Goal: Navigation & Orientation: Find specific page/section

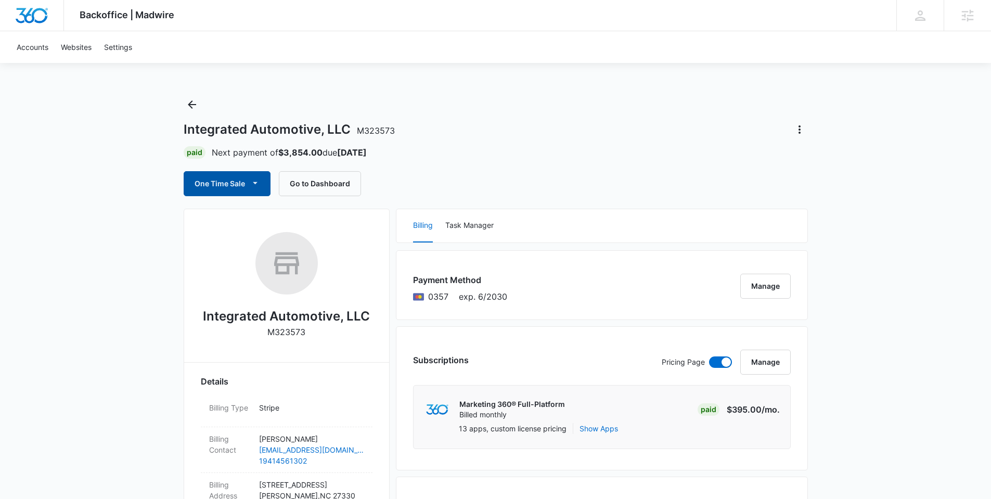
click at [244, 189] on button "One Time Sale" at bounding box center [227, 183] width 87 height 25
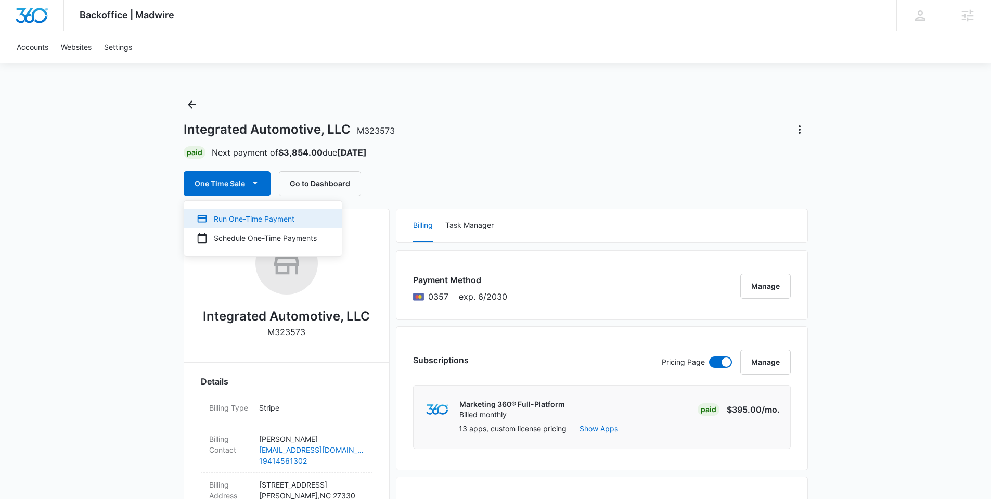
click at [252, 214] on div "Run One-Time Payment" at bounding box center [257, 218] width 120 height 11
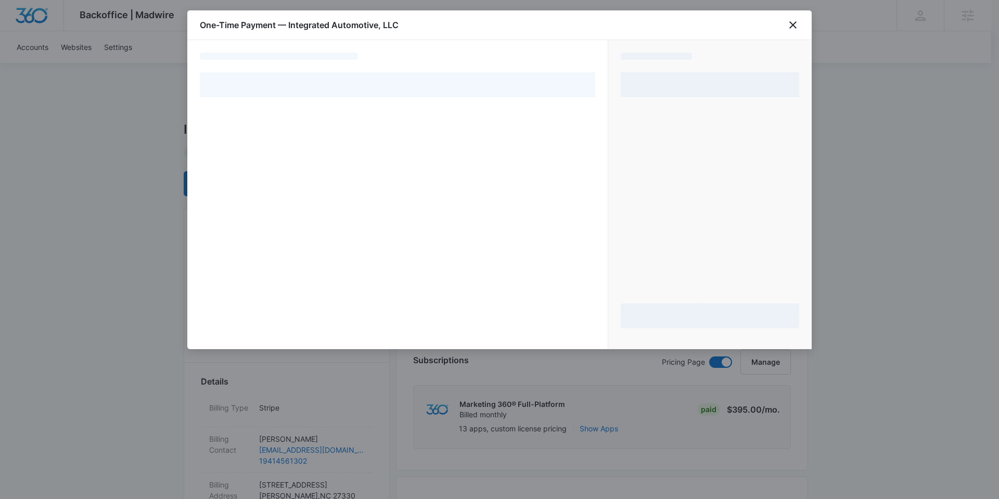
select select "pm_1SABaZA4n8RTgNjUuNa2LSMi"
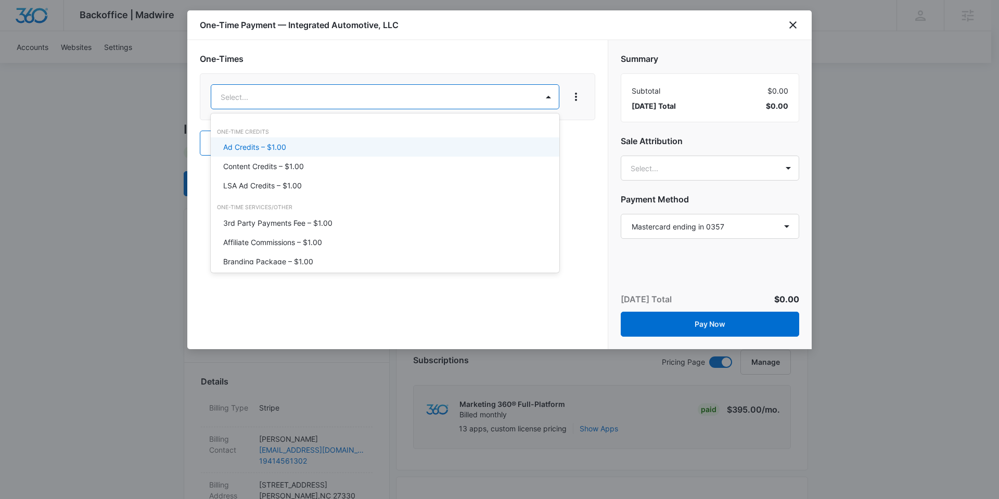
click at [356, 142] on div "Ad Credits – $1.00" at bounding box center [384, 147] width 322 height 11
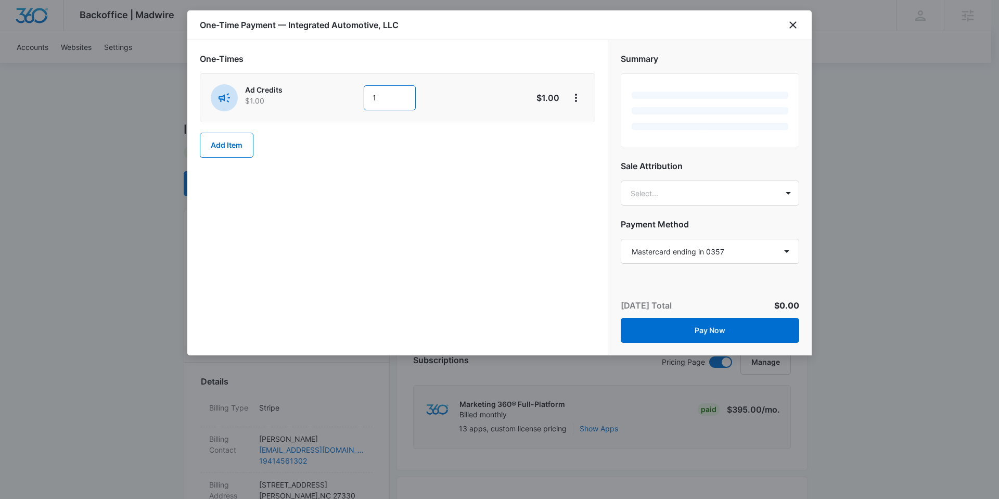
click at [383, 97] on input "1" at bounding box center [390, 97] width 52 height 25
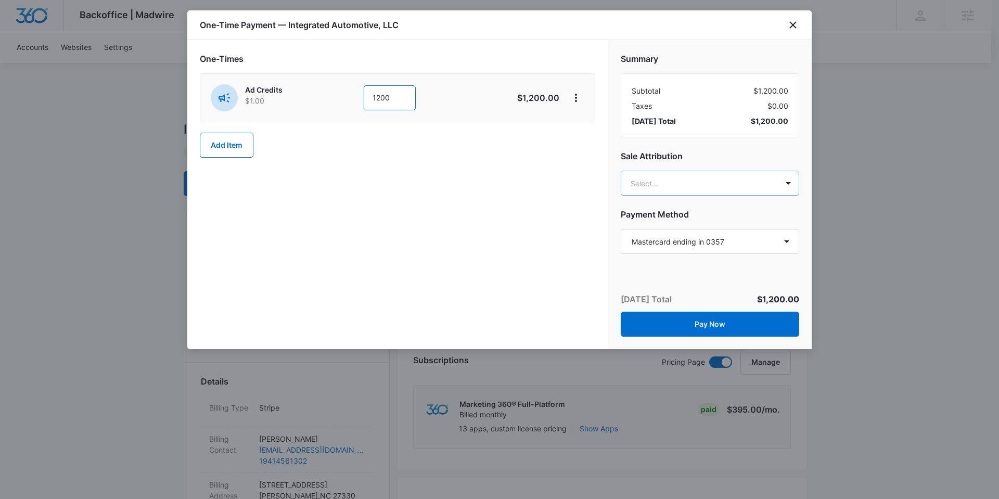
type input "1200"
type input "nathan hoo"
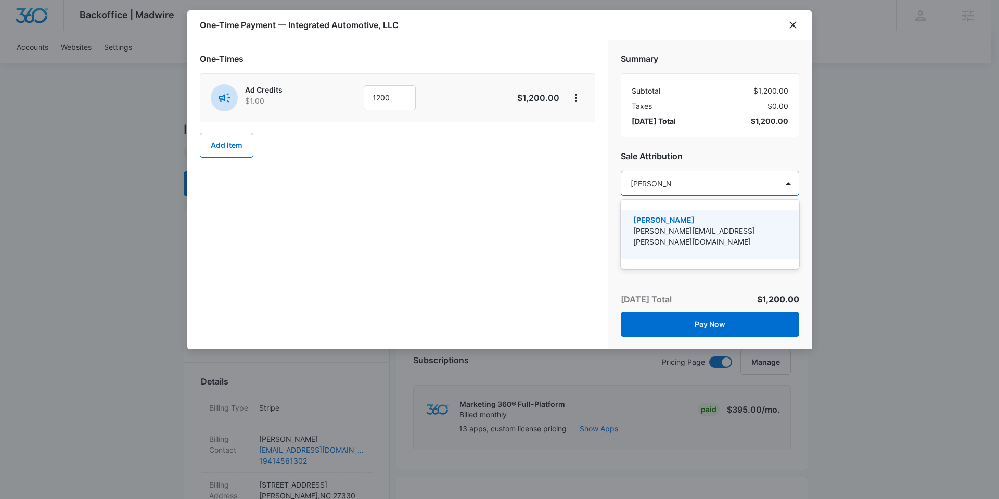
click at [734, 222] on p "[PERSON_NAME]" at bounding box center [708, 219] width 151 height 11
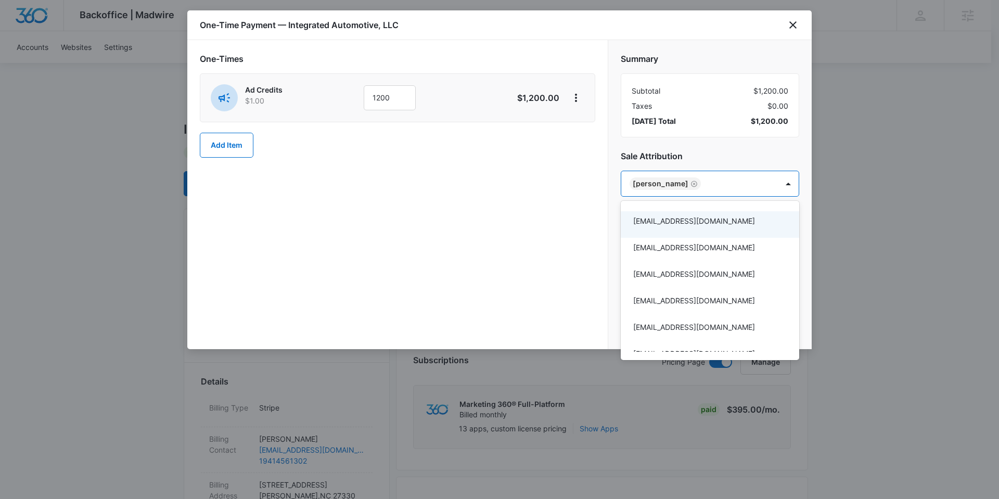
click at [509, 230] on div at bounding box center [499, 249] width 999 height 499
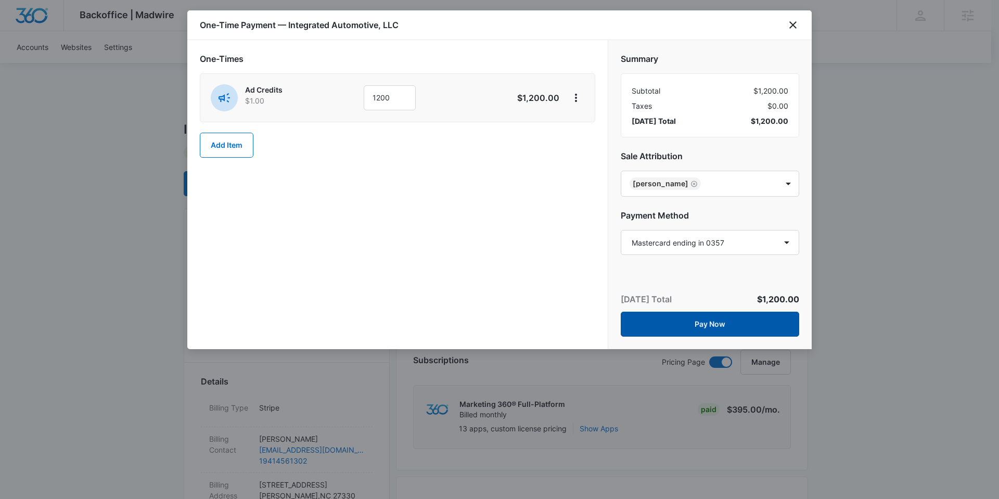
click at [726, 323] on button "Pay Now" at bounding box center [710, 324] width 178 height 25
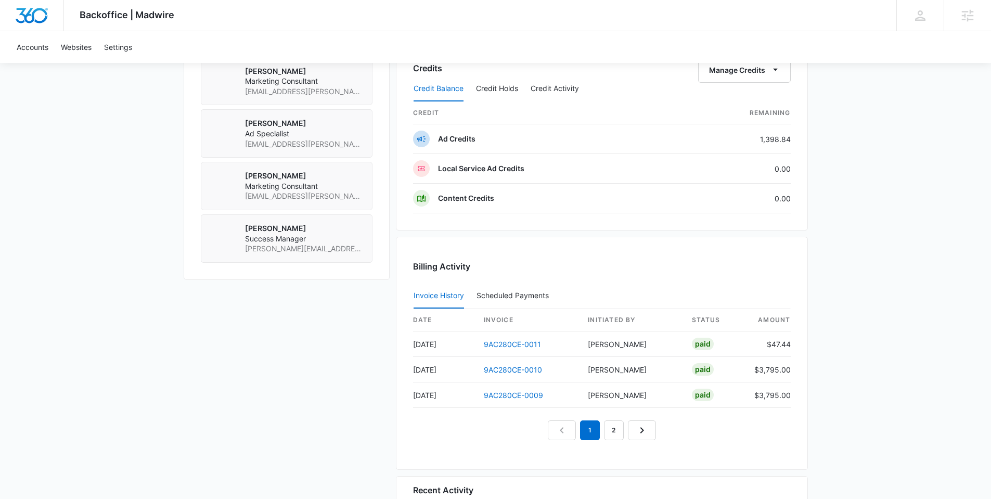
scroll to position [866, 0]
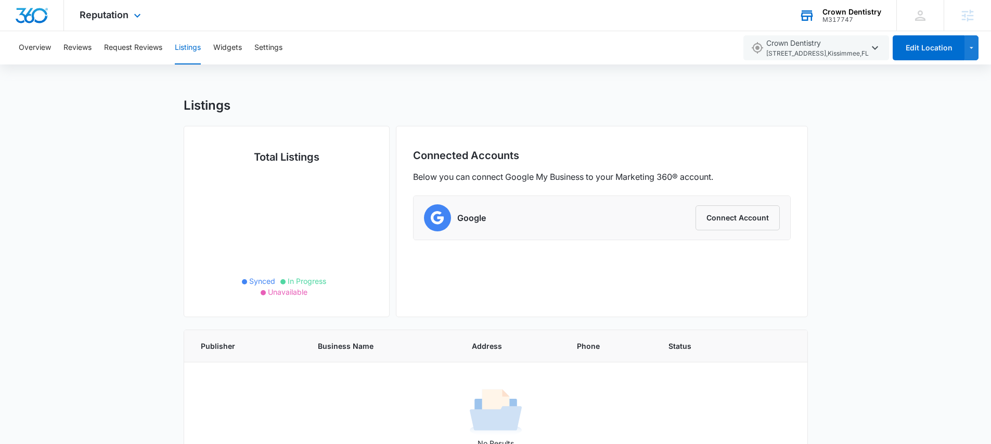
click at [824, 13] on div "Crown Dentistry" at bounding box center [852, 12] width 59 height 8
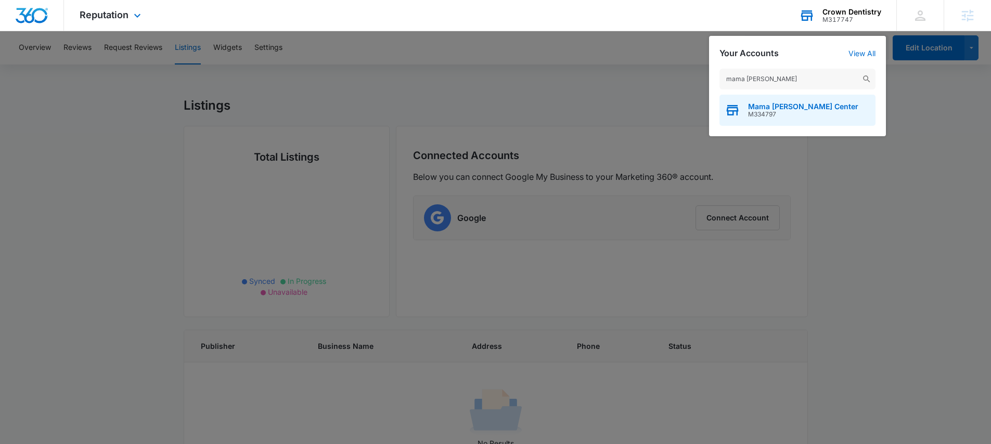
type input "mama mel"
click at [804, 103] on span "Mama Melli Childcare Center" at bounding box center [803, 107] width 110 height 8
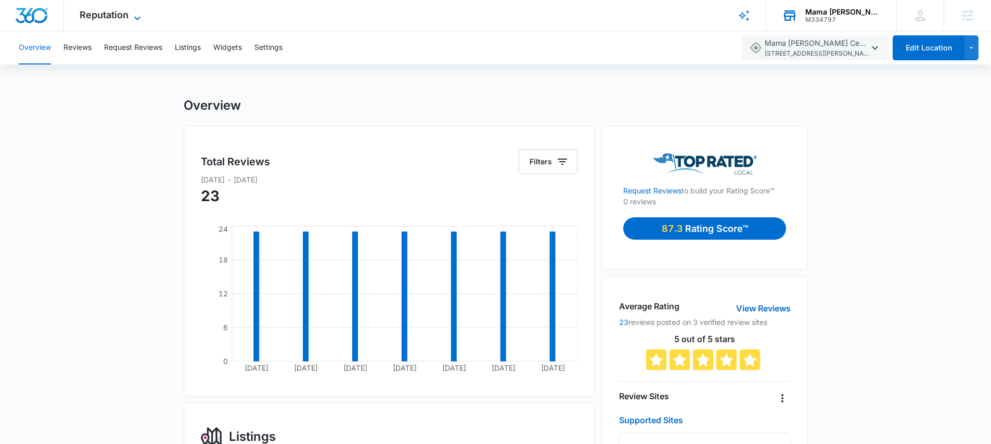
click at [111, 16] on span "Reputation" at bounding box center [104, 14] width 49 height 11
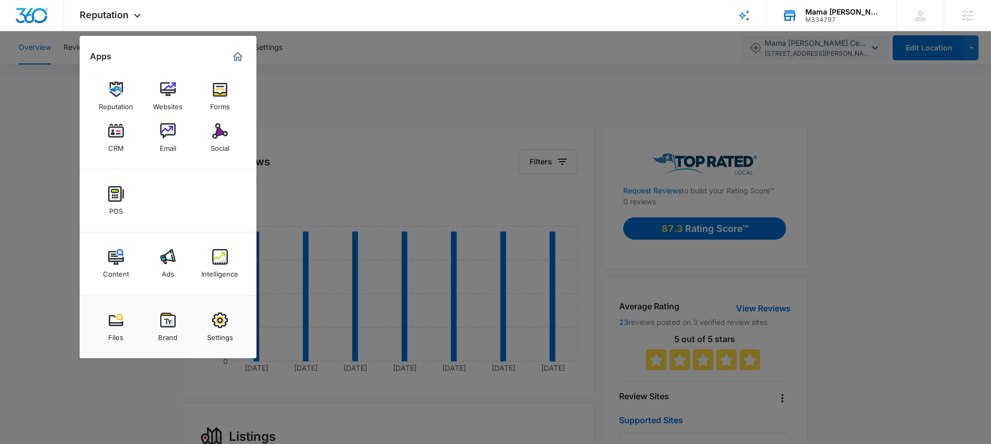
click at [19, 118] on div at bounding box center [495, 222] width 991 height 444
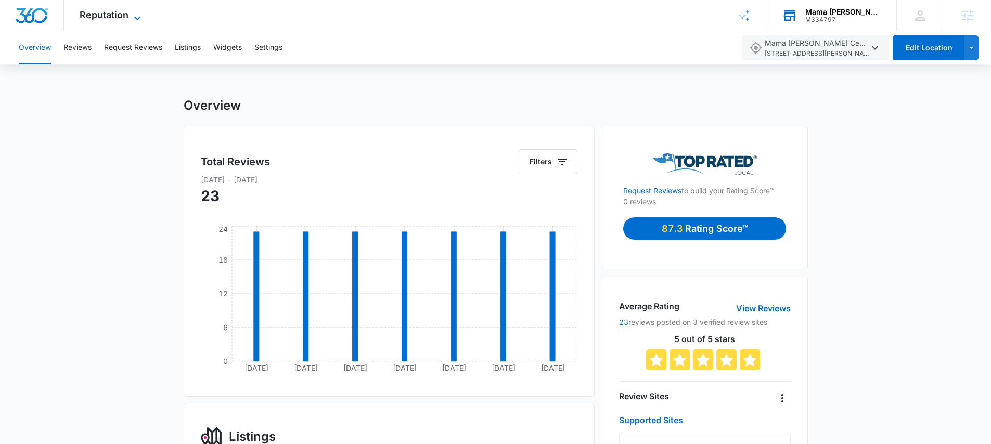
click at [113, 20] on span "Reputation" at bounding box center [104, 14] width 49 height 11
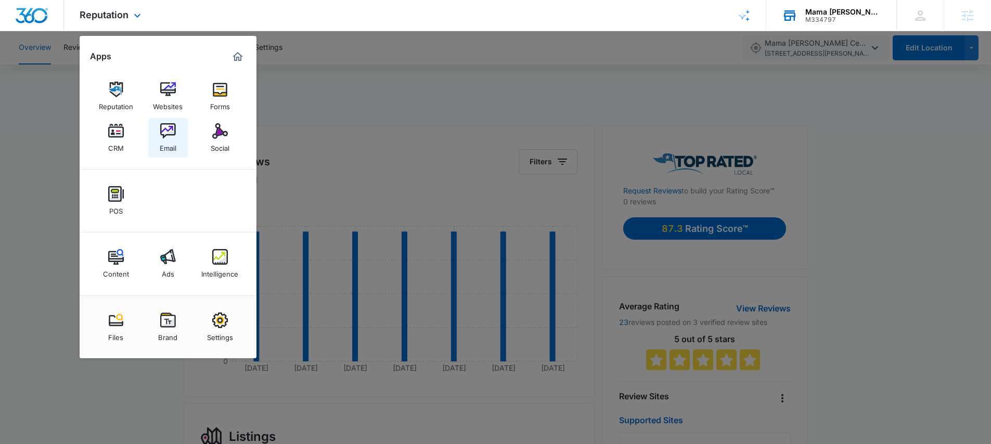
click at [168, 131] on img at bounding box center [168, 131] width 16 height 16
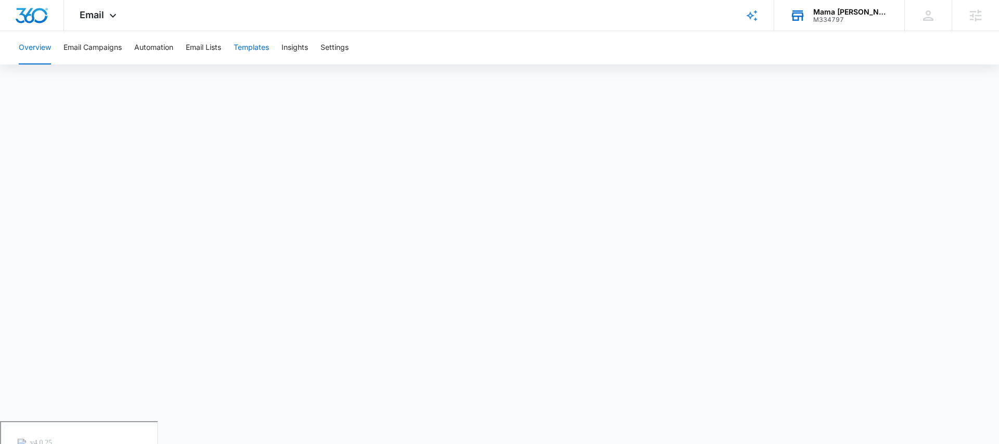
click at [248, 43] on button "Templates" at bounding box center [251, 47] width 35 height 33
click at [827, 14] on div "Mama Melli Childcare Center" at bounding box center [851, 12] width 76 height 8
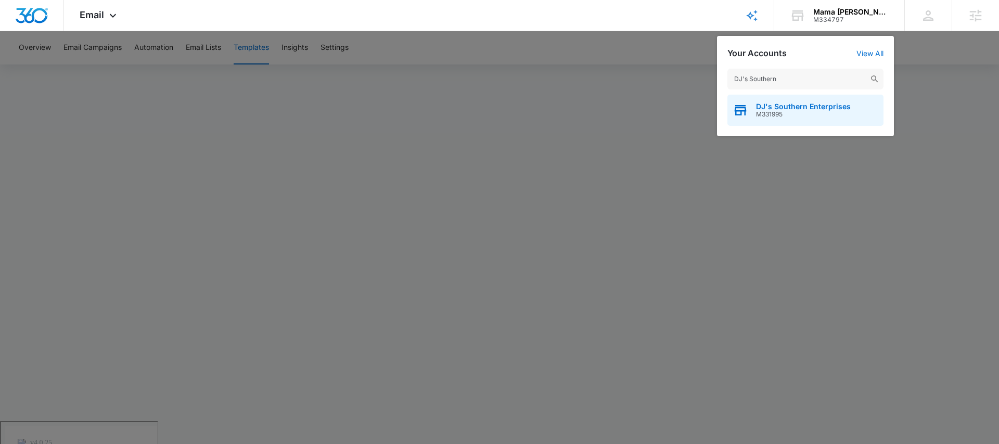
type input "DJ's Southern"
click at [790, 109] on span "DJ's Southern Enterprises" at bounding box center [803, 107] width 95 height 8
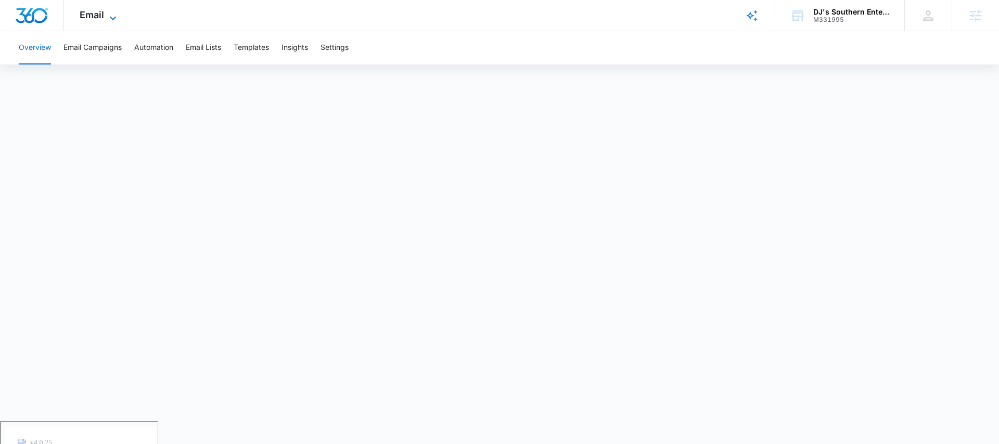
click at [94, 15] on span "Email" at bounding box center [92, 14] width 24 height 11
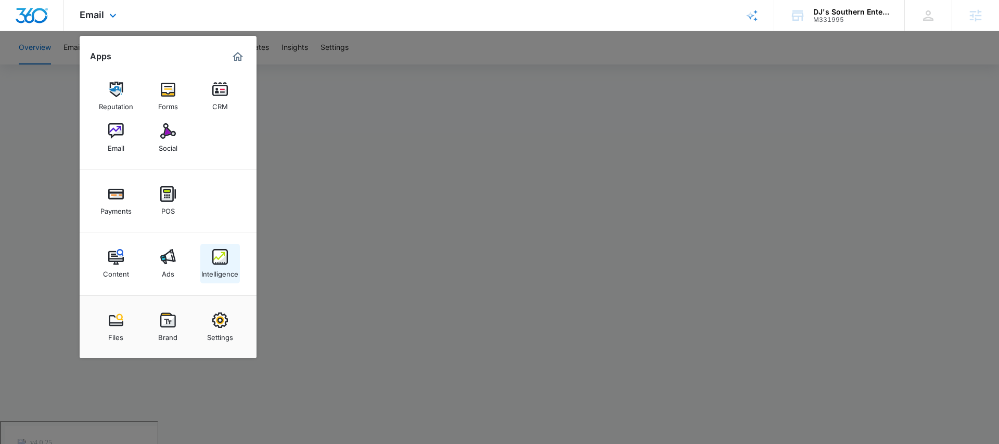
click at [219, 262] on img at bounding box center [220, 257] width 16 height 16
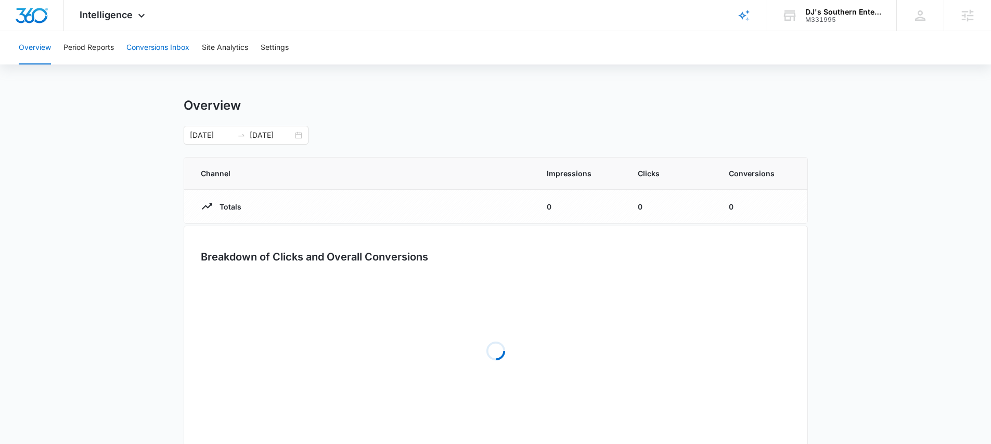
click at [160, 46] on button "Conversions Inbox" at bounding box center [157, 47] width 63 height 33
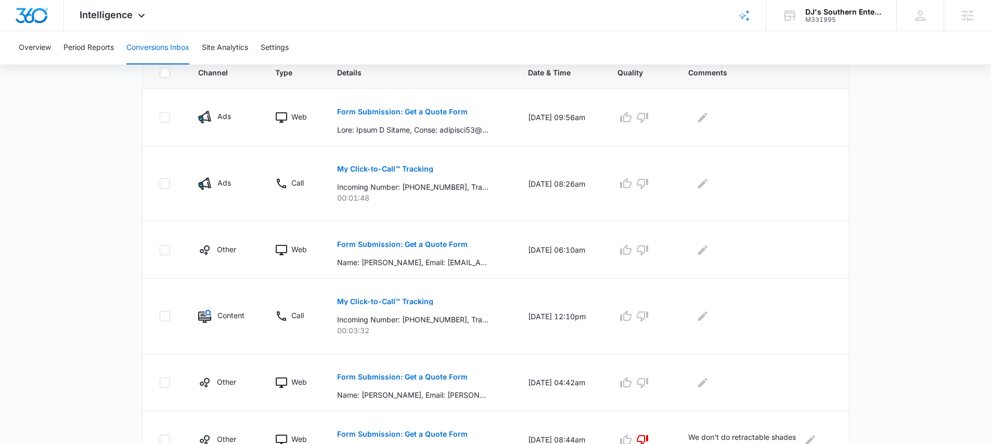
scroll to position [238, 0]
click at [392, 240] on button "Form Submission: Get a Quote Form" at bounding box center [402, 245] width 131 height 25
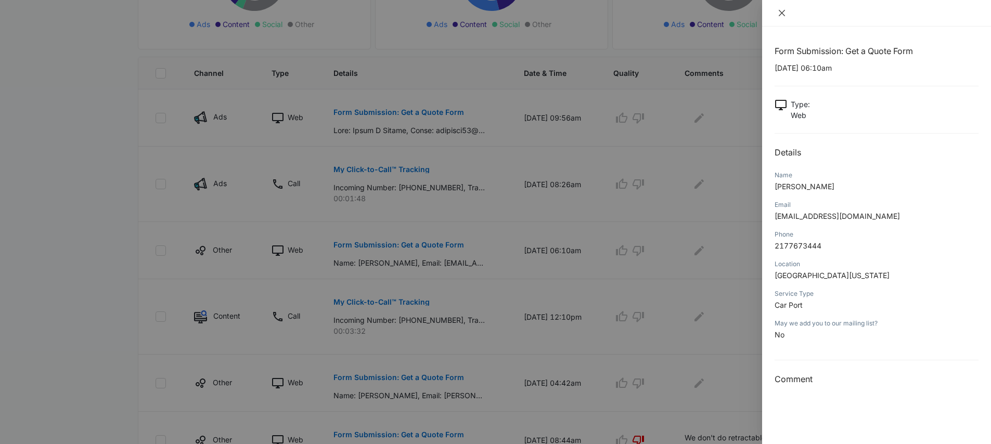
click at [784, 17] on button "Close" at bounding box center [782, 12] width 15 height 9
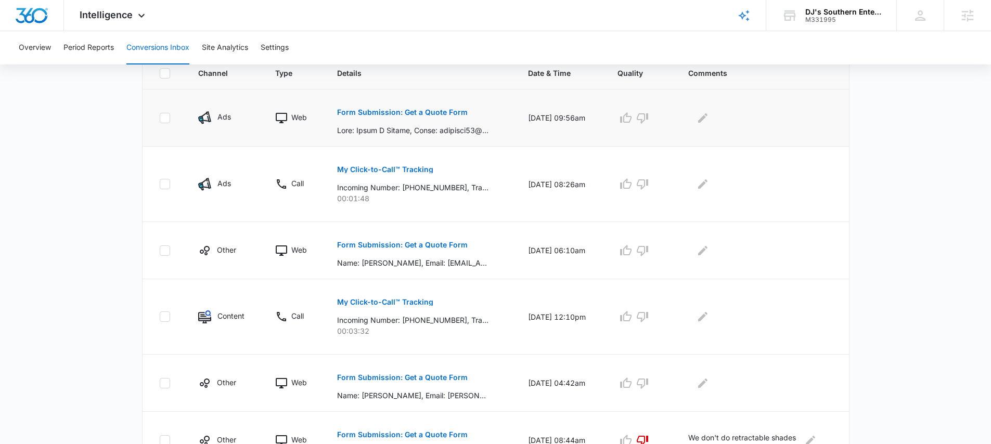
click at [405, 112] on p "Form Submission: Get a Quote Form" at bounding box center [402, 112] width 131 height 7
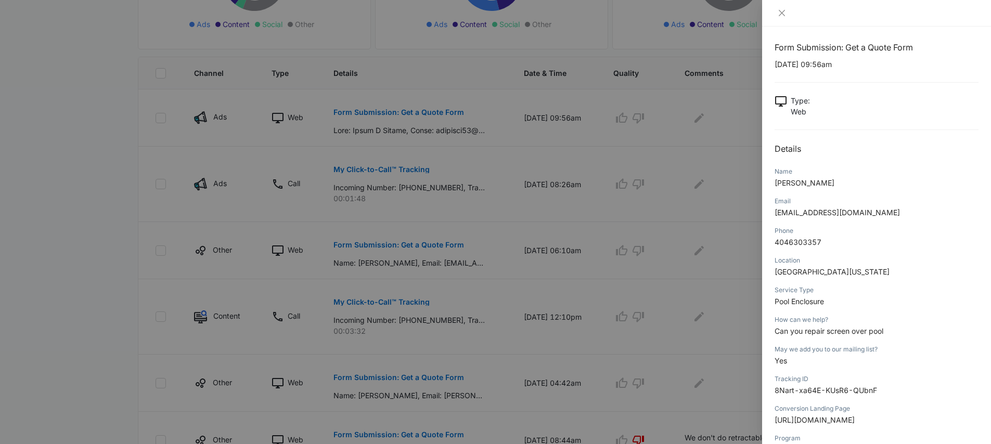
scroll to position [0, 0]
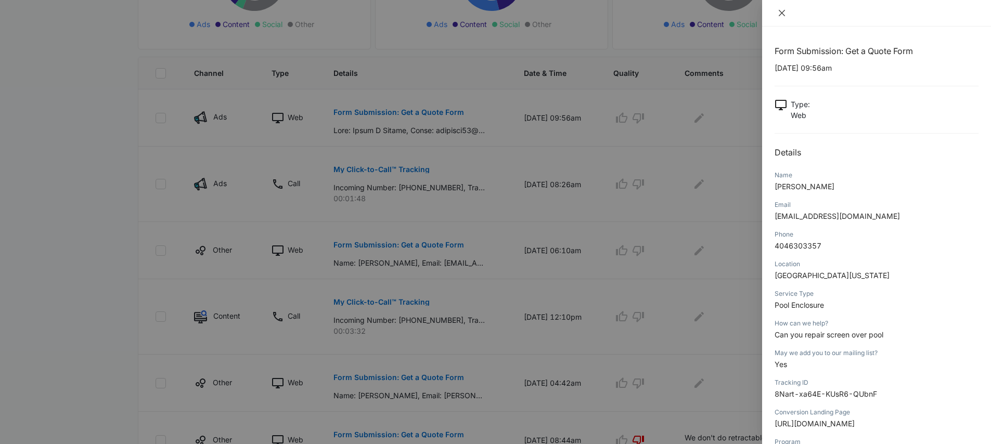
click at [779, 12] on icon "close" at bounding box center [782, 13] width 8 height 8
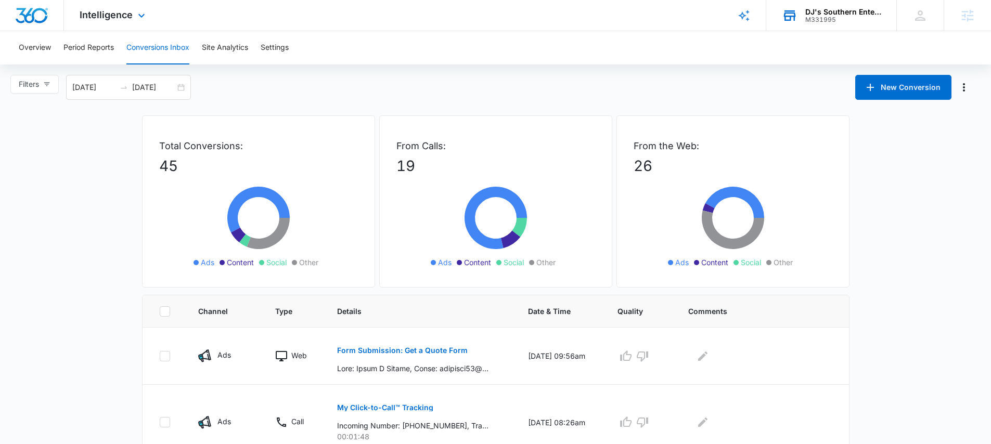
click at [816, 20] on div "M331995" at bounding box center [843, 19] width 76 height 7
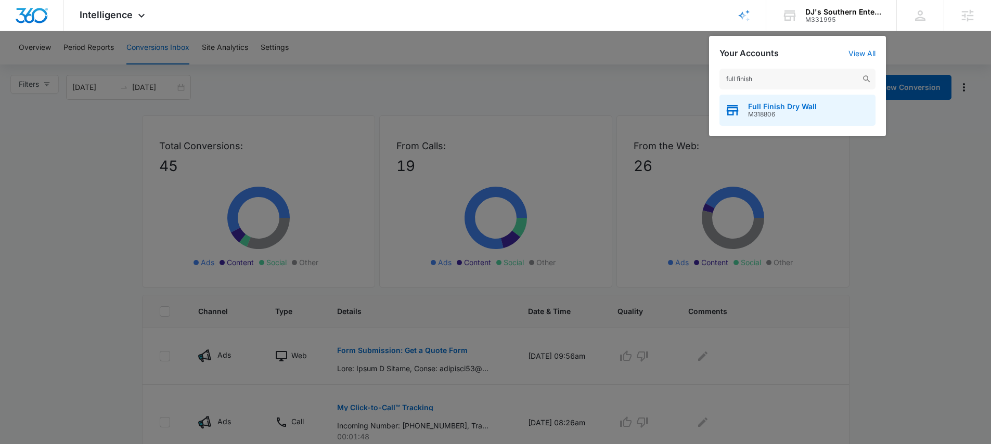
type input "full finish"
click at [797, 103] on span "Full Finish Dry Wall" at bounding box center [782, 107] width 69 height 8
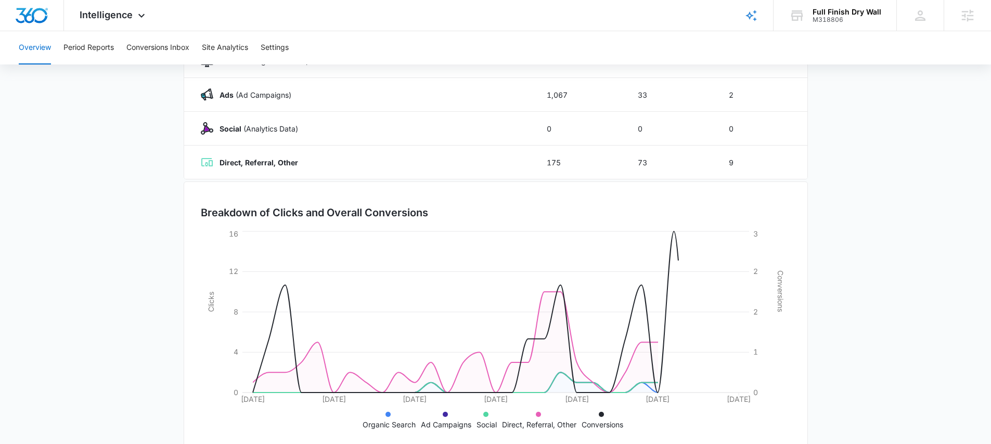
scroll to position [185, 0]
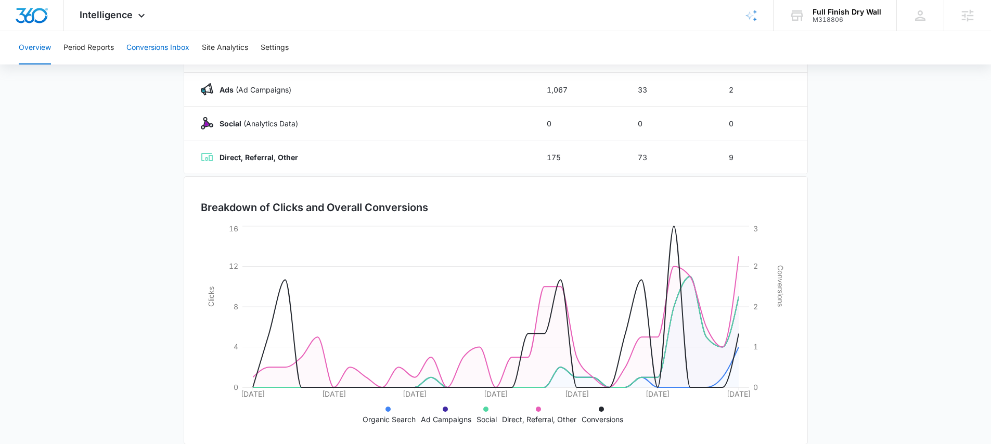
click at [164, 44] on button "Conversions Inbox" at bounding box center [157, 47] width 63 height 33
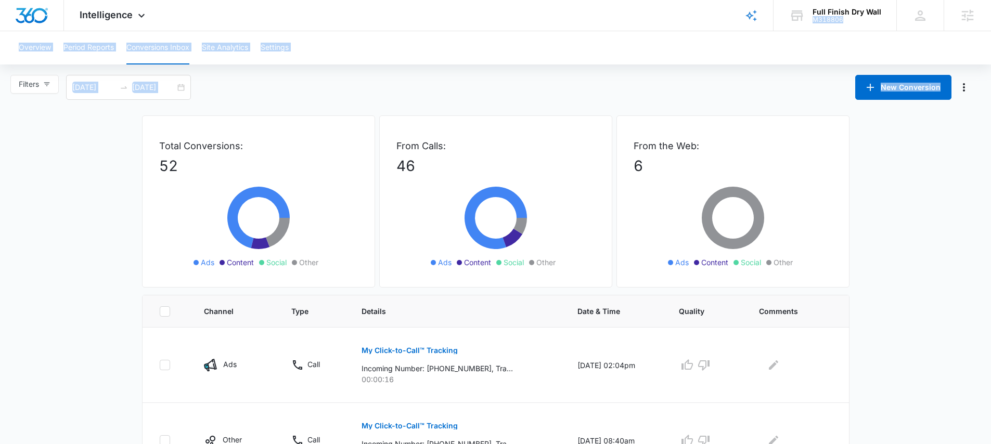
drag, startPoint x: 815, startPoint y: 18, endPoint x: 744, endPoint y: 96, distance: 105.7
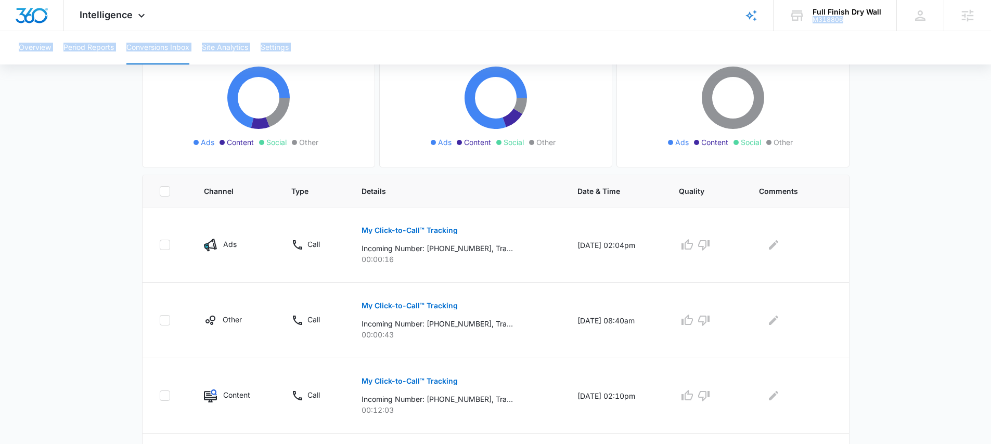
scroll to position [3, 0]
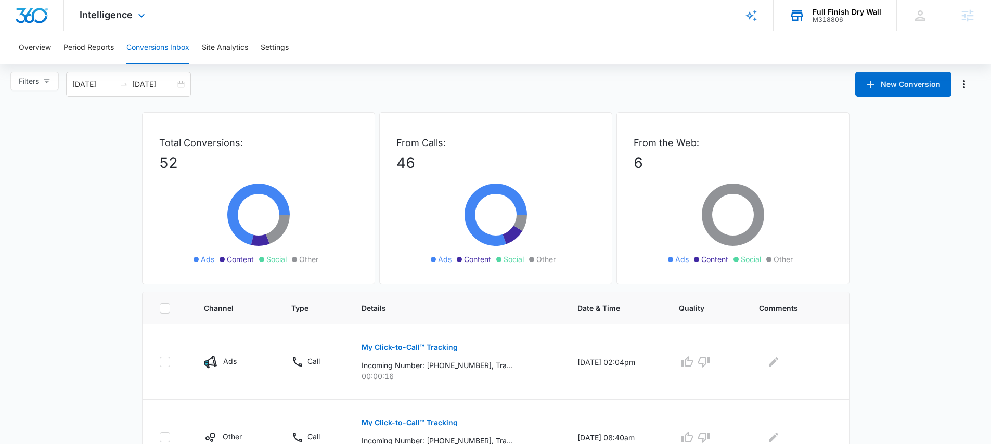
click at [822, 11] on div "Full Finish Dry Wall" at bounding box center [847, 12] width 69 height 8
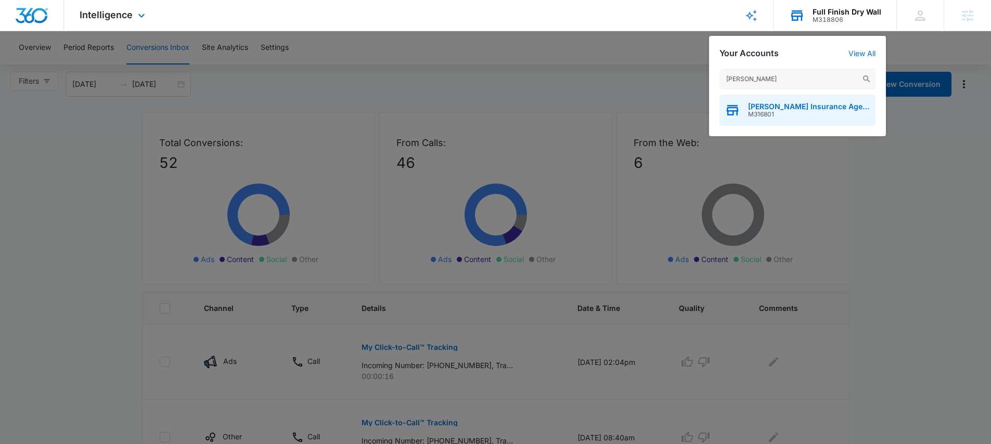
type input "patsel"
click at [792, 110] on span "Patsel Insurance Agency" at bounding box center [809, 107] width 122 height 8
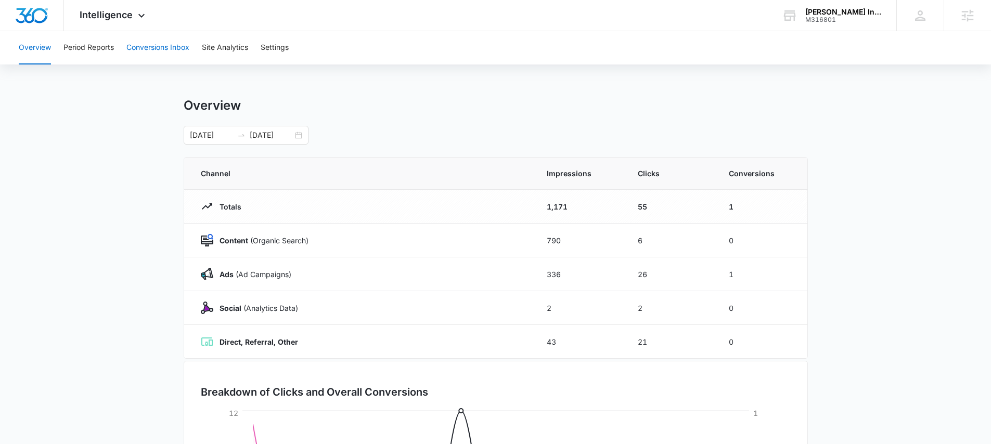
click at [157, 48] on button "Conversions Inbox" at bounding box center [157, 47] width 63 height 33
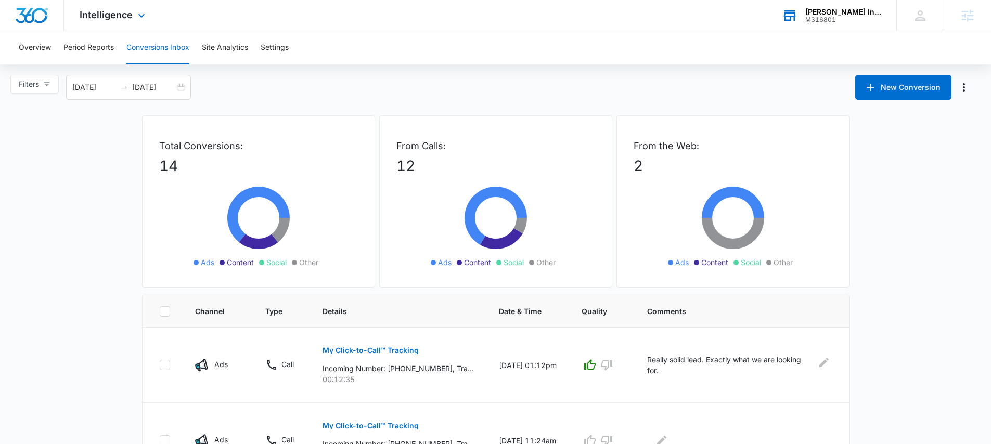
click at [812, 16] on div "M316801" at bounding box center [843, 19] width 76 height 7
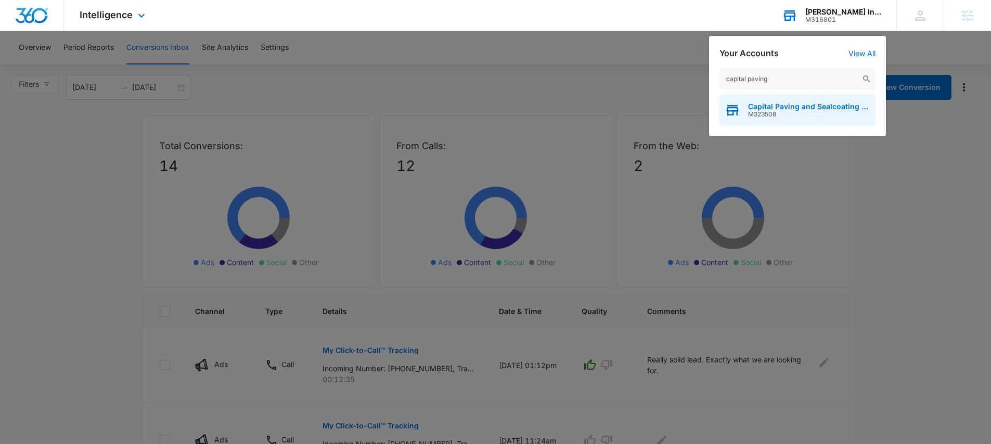
type input "capital paving"
click at [807, 111] on span "M323508" at bounding box center [809, 114] width 122 height 7
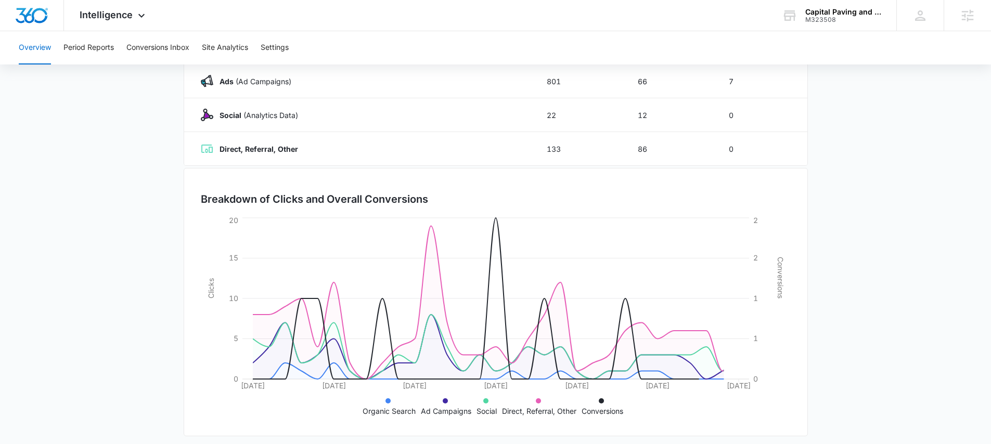
scroll to position [200, 0]
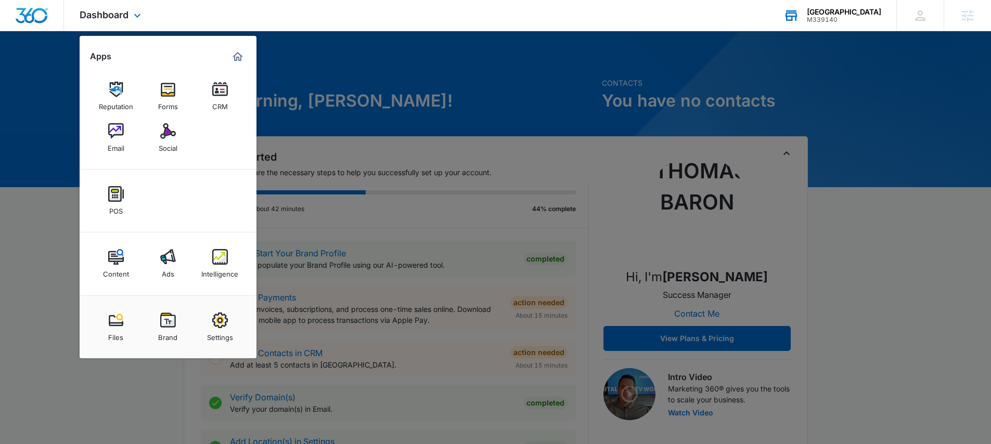
click at [838, 11] on div "[GEOGRAPHIC_DATA]" at bounding box center [844, 12] width 74 height 8
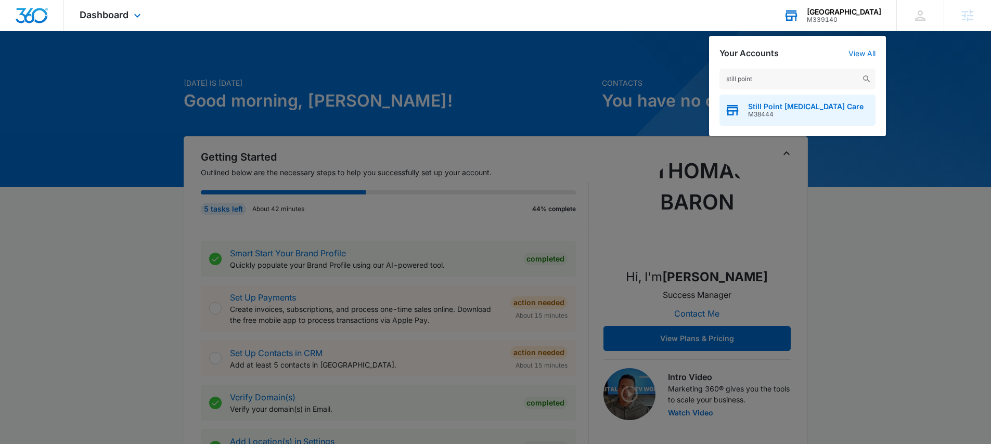
type input "still point"
click at [802, 113] on span "M38444" at bounding box center [806, 114] width 116 height 7
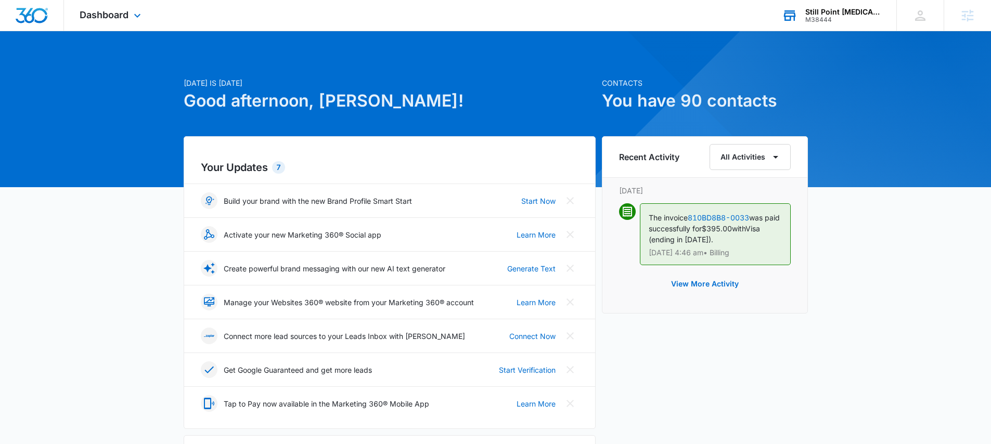
click at [128, 21] on div "Dashboard Apps Reputation Websites Forms CRM Email Social Shop Payments POS Con…" at bounding box center [111, 15] width 95 height 31
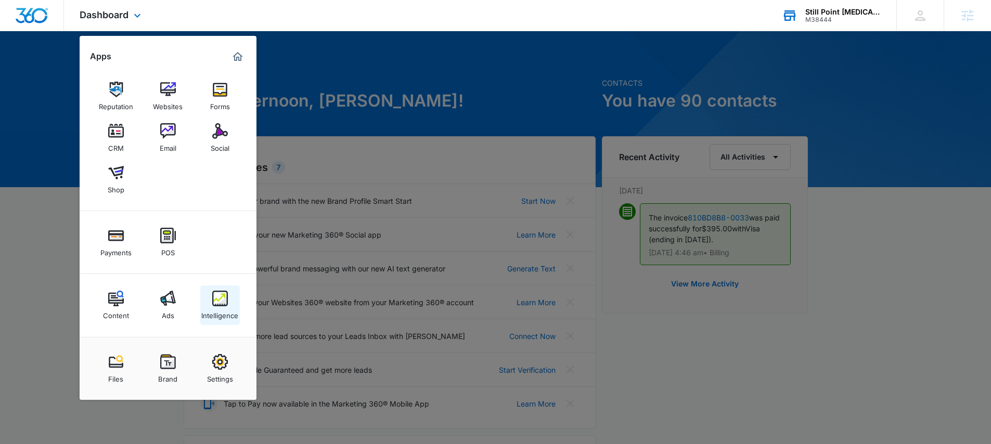
click at [220, 302] on img at bounding box center [220, 299] width 16 height 16
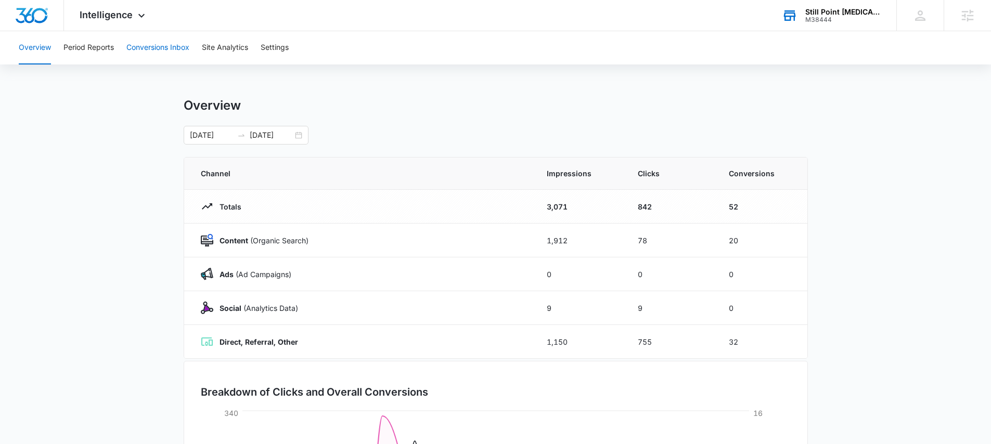
click at [160, 50] on button "Conversions Inbox" at bounding box center [157, 47] width 63 height 33
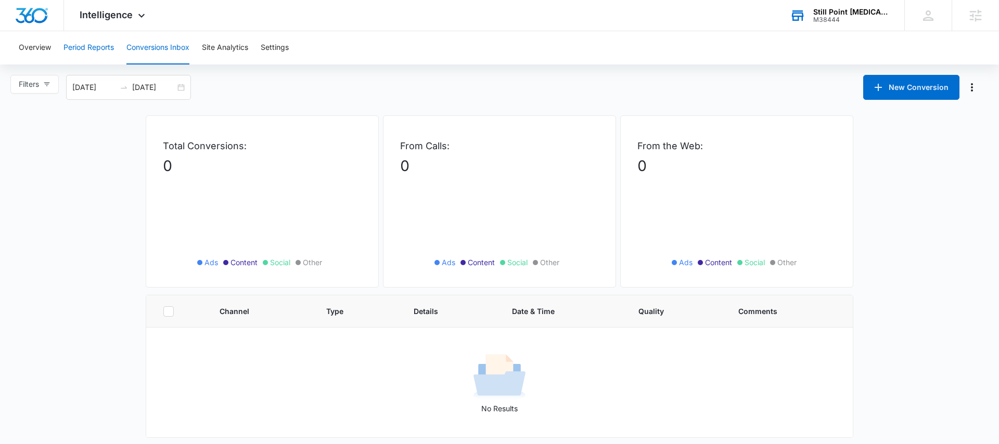
click at [93, 48] on button "Period Reports" at bounding box center [88, 47] width 50 height 33
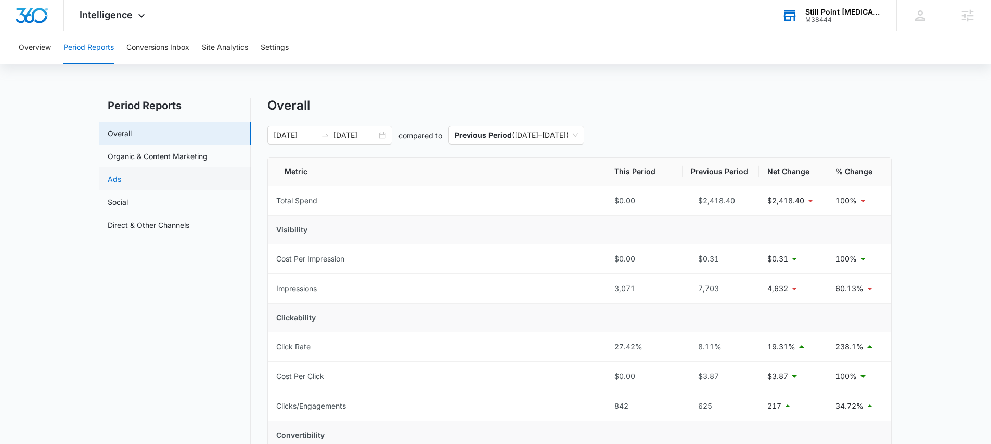
click at [121, 183] on link "Ads" at bounding box center [115, 179] width 14 height 11
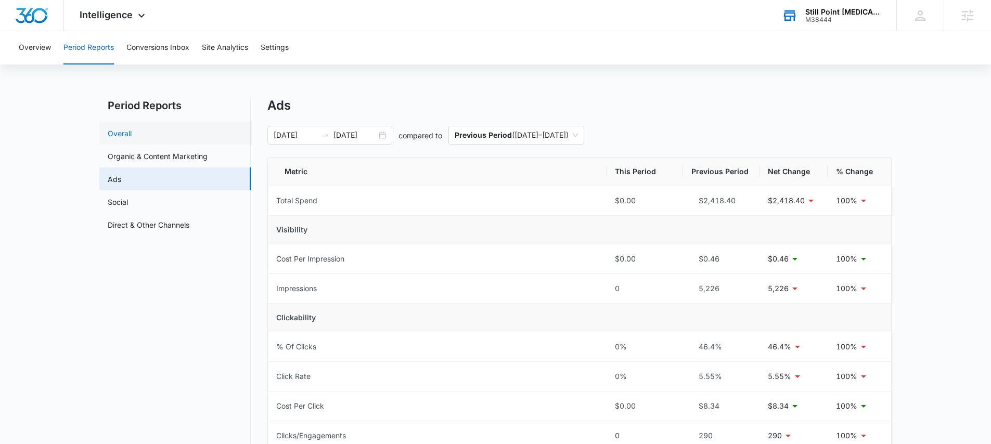
click at [132, 135] on link "Overall" at bounding box center [120, 133] width 24 height 11
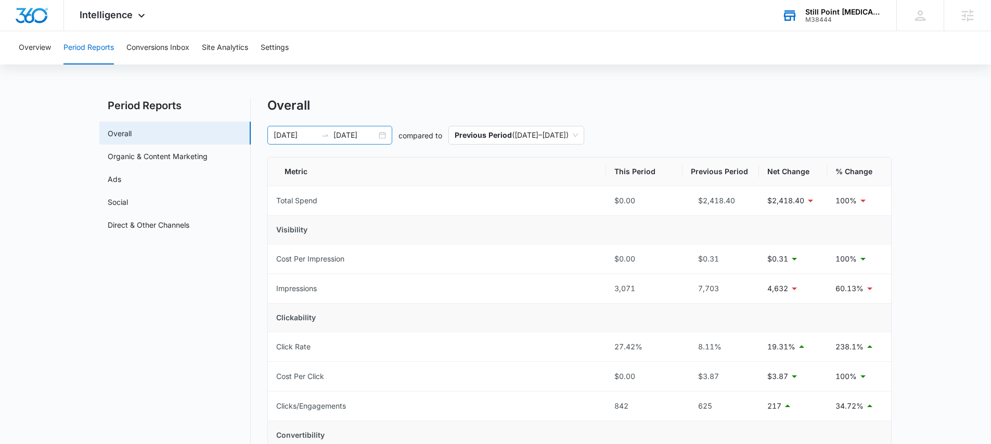
click at [380, 134] on div "[DATE] [DATE]" at bounding box center [329, 135] width 125 height 19
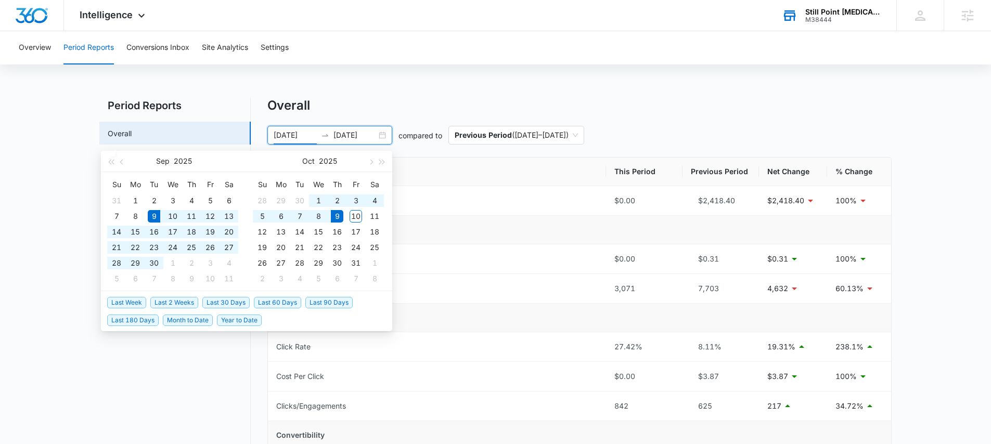
click at [412, 98] on div "Overall" at bounding box center [579, 106] width 624 height 16
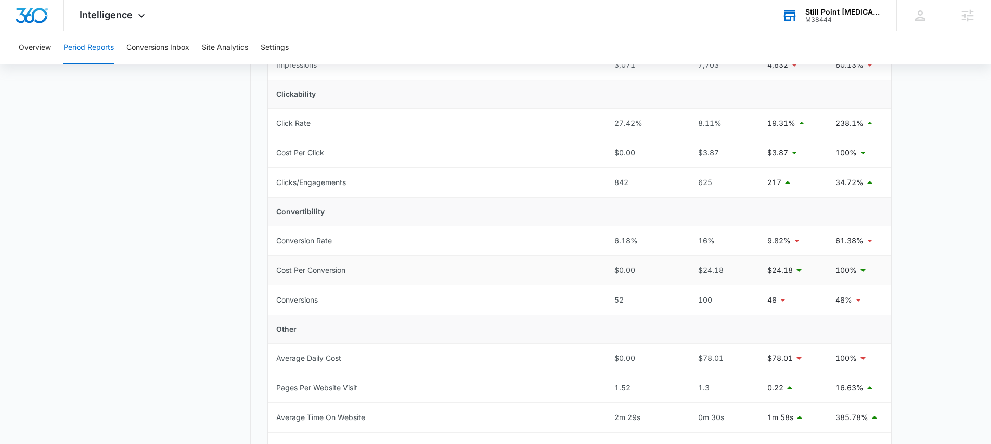
scroll to position [377, 0]
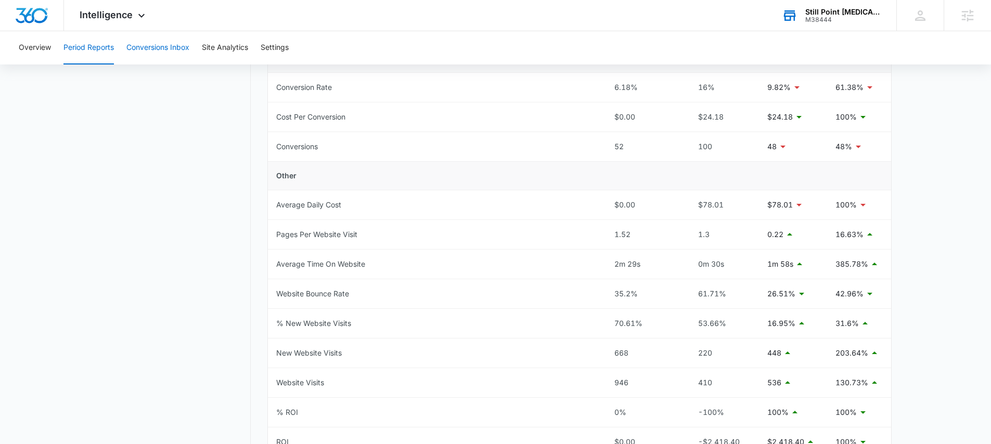
click at [162, 53] on button "Conversions Inbox" at bounding box center [157, 47] width 63 height 33
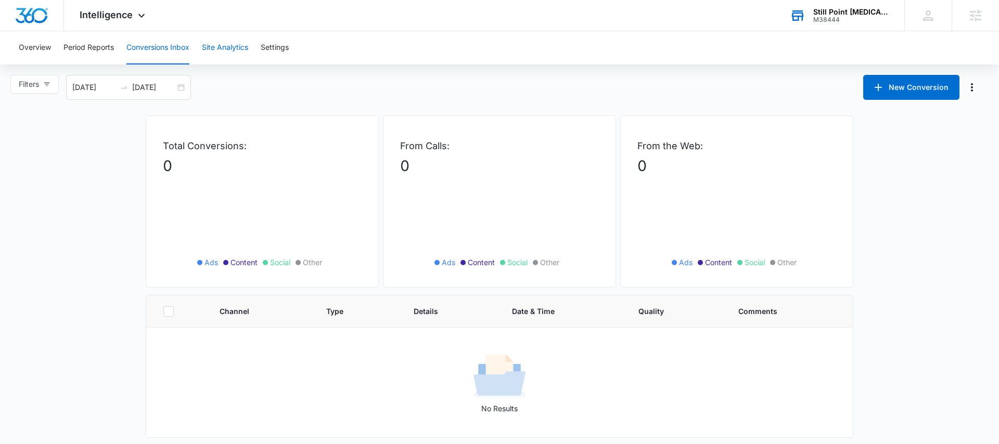
click at [224, 47] on button "Site Analytics" at bounding box center [225, 47] width 46 height 33
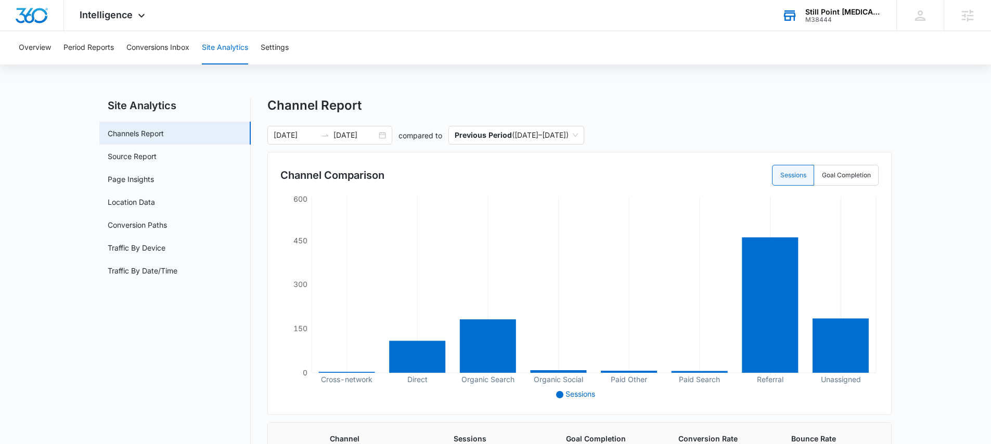
click at [815, 18] on div "M38444" at bounding box center [843, 19] width 76 height 7
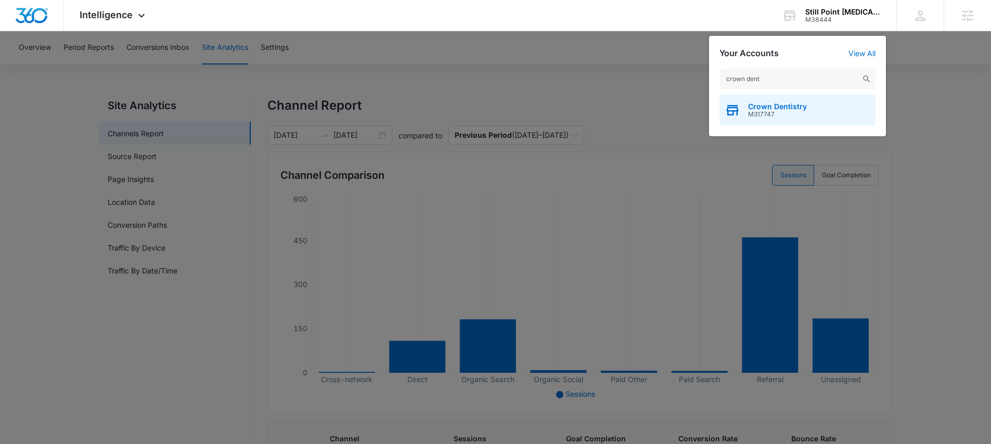
type input "crown dent"
click at [782, 114] on span "M317747" at bounding box center [777, 114] width 59 height 7
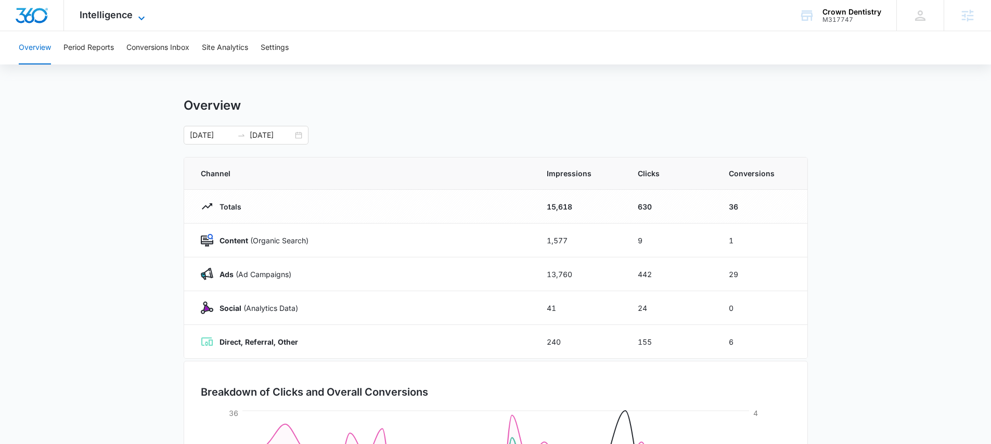
click at [83, 15] on span "Intelligence" at bounding box center [106, 14] width 53 height 11
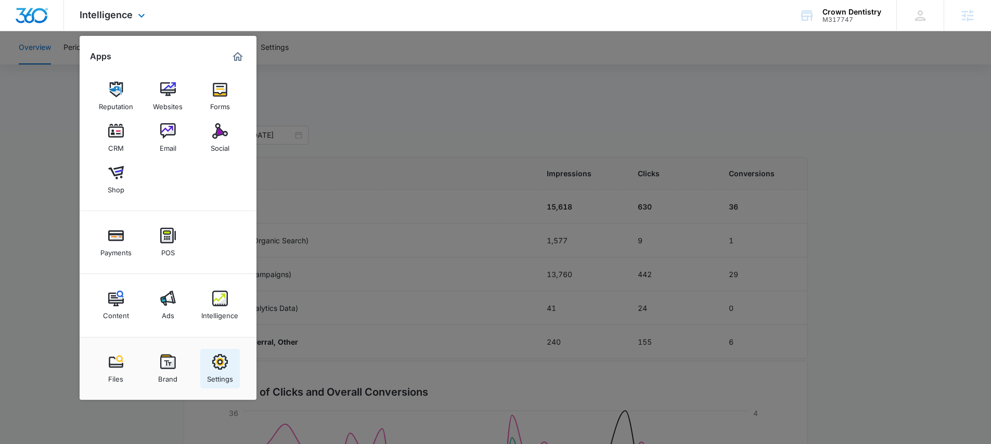
click at [216, 367] on img at bounding box center [220, 362] width 16 height 16
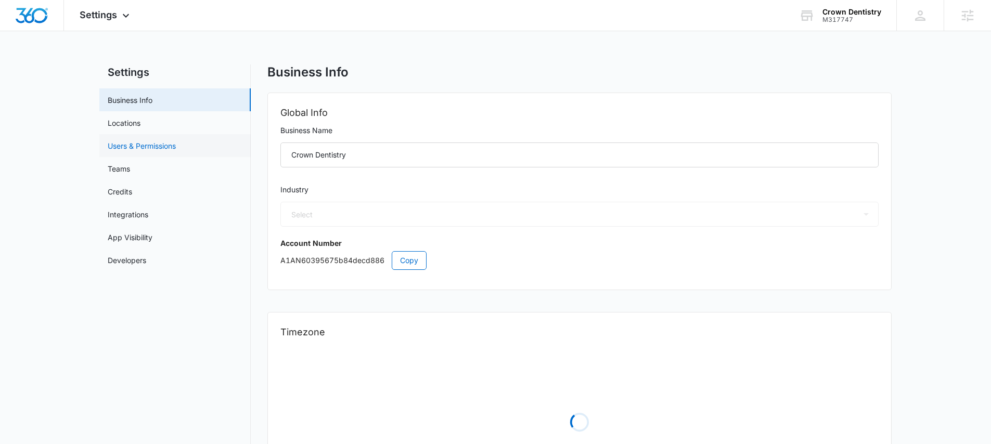
select select "15"
select select "US"
select select "America/New_York"
click at [123, 129] on link "Locations" at bounding box center [124, 123] width 33 height 11
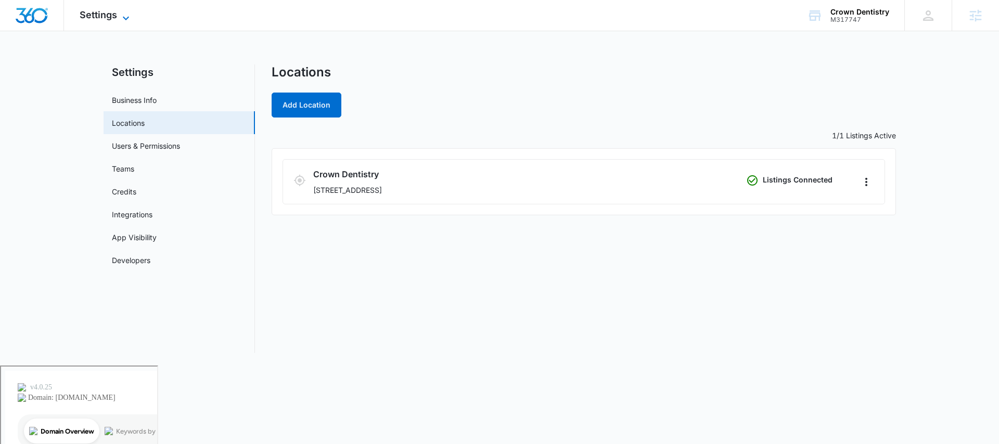
click at [105, 20] on span "Settings" at bounding box center [98, 14] width 37 height 11
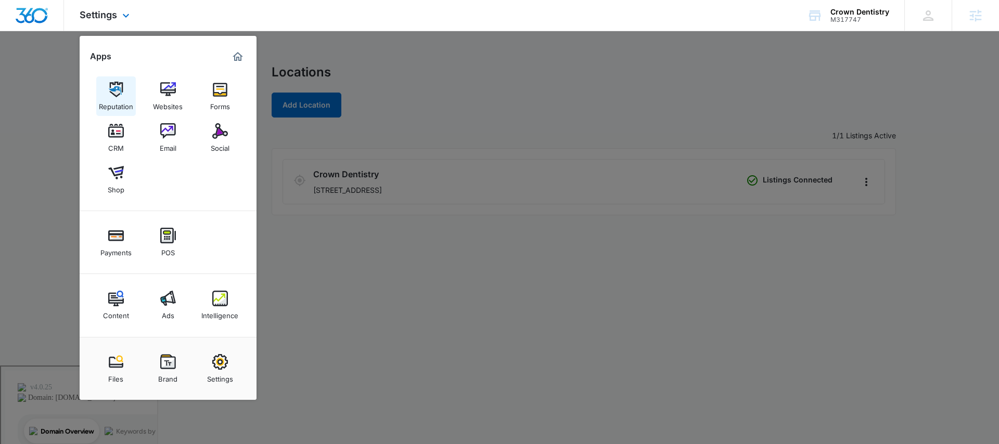
click at [121, 92] on img at bounding box center [116, 90] width 16 height 16
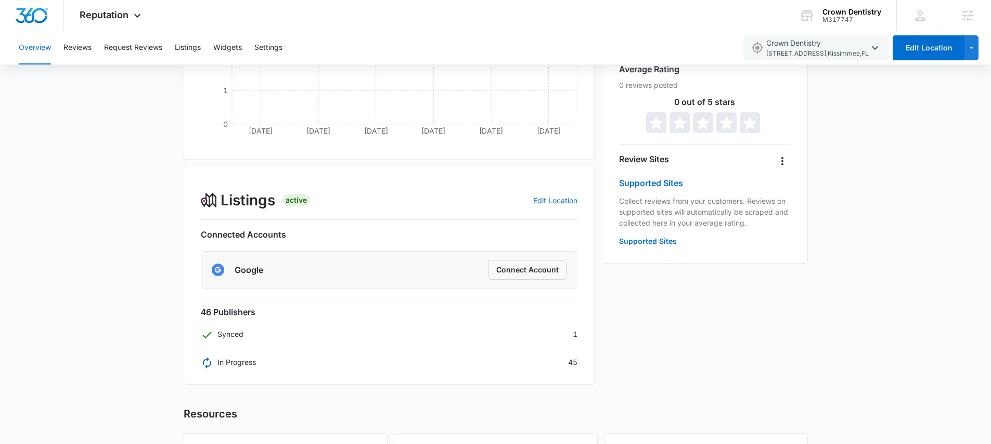
scroll to position [238, 0]
